Goal: Task Accomplishment & Management: Complete application form

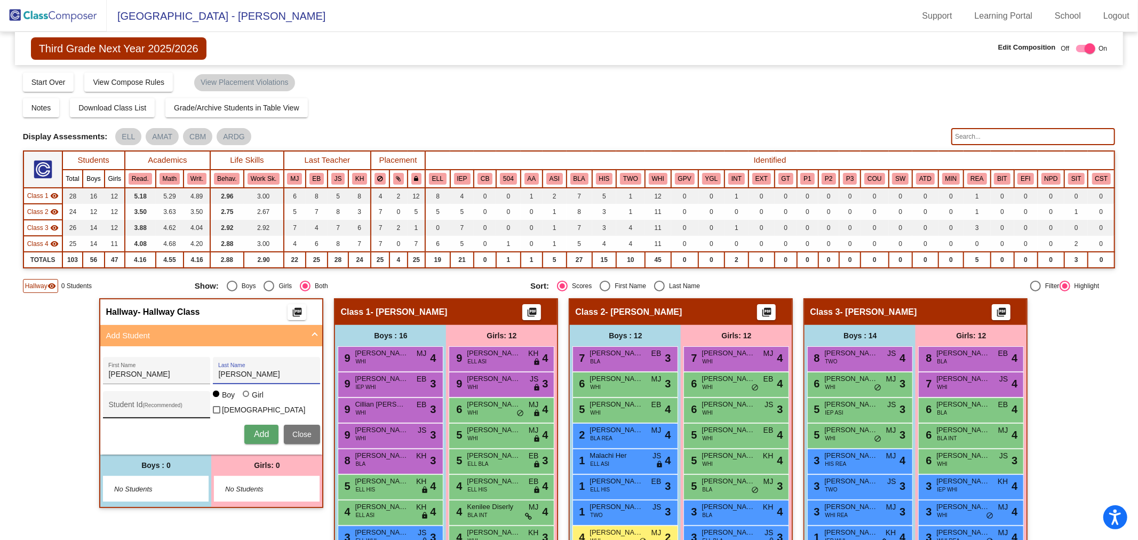
scroll to position [59, 0]
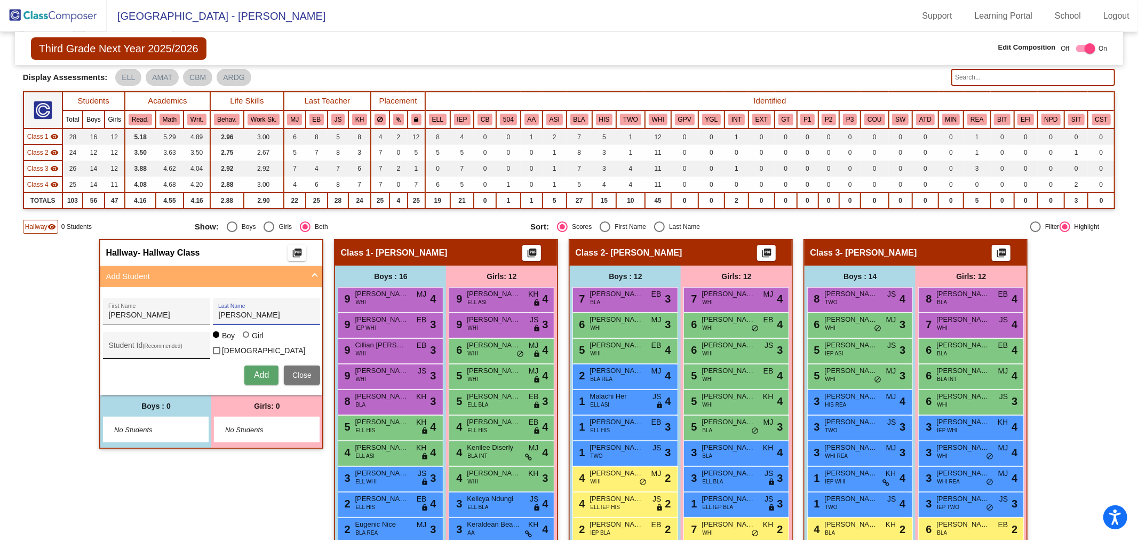
click at [169, 345] on input "Student Id (Recommended)" at bounding box center [156, 349] width 96 height 9
paste input "63972067"
type input "63972067"
click at [263, 371] on span "Add" at bounding box center [261, 374] width 15 height 9
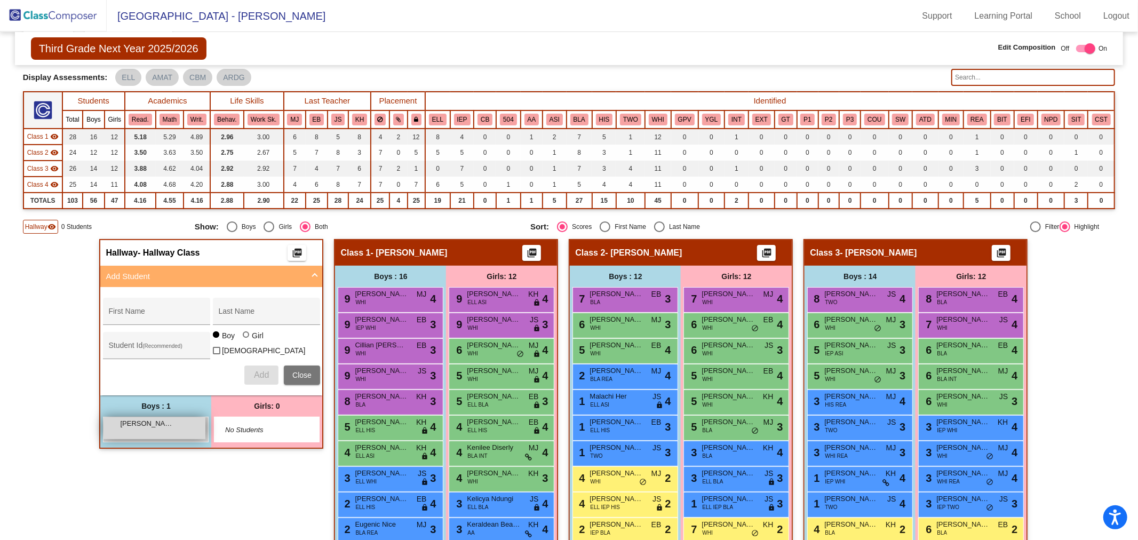
click at [152, 423] on span "[PERSON_NAME]" at bounding box center [146, 423] width 53 height 11
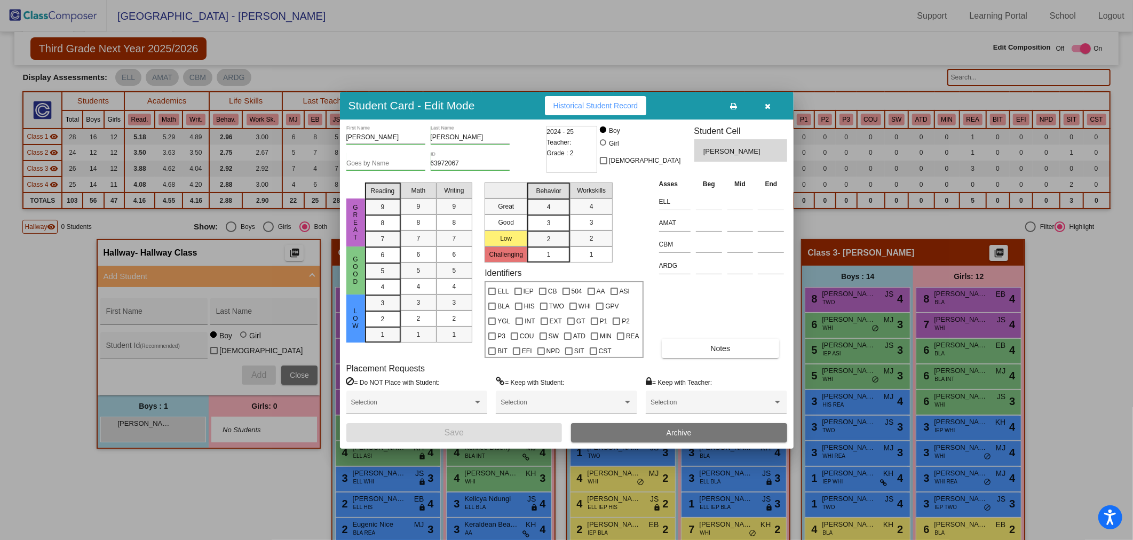
click at [767, 105] on icon "button" at bounding box center [767, 105] width 6 height 7
